Goal: Task Accomplishment & Management: Complete application form

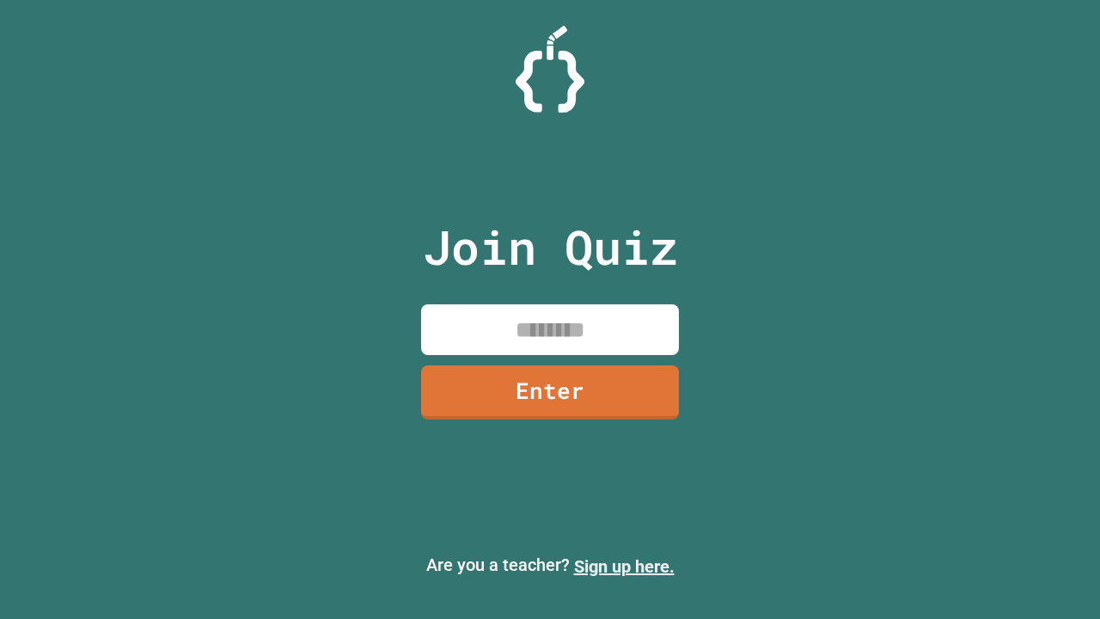
click at [624, 567] on link "Sign up here." at bounding box center [624, 566] width 101 height 21
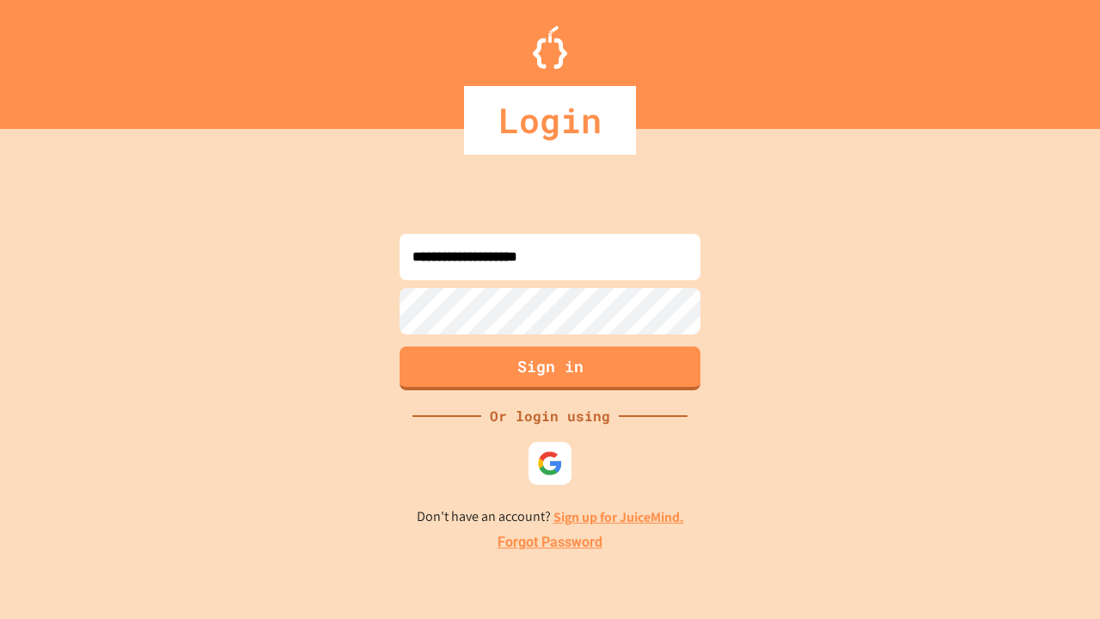
type input "**********"
